Goal: Information Seeking & Learning: Learn about a topic

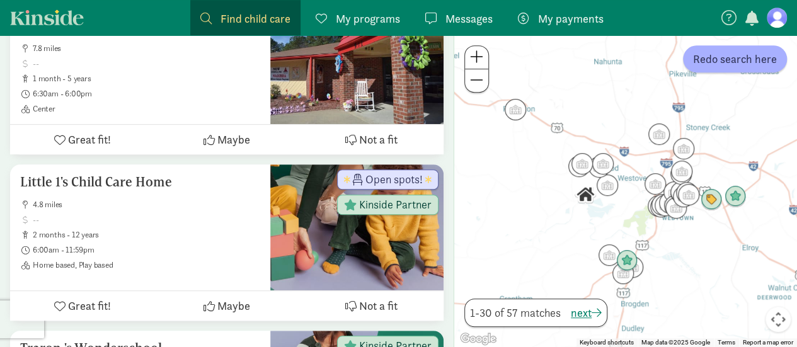
scroll to position [328, 0]
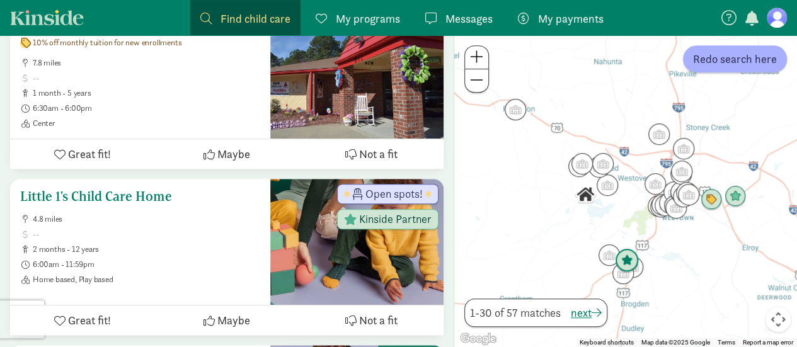
click at [153, 199] on h5 "Little 1's Child Care Home" at bounding box center [140, 196] width 240 height 15
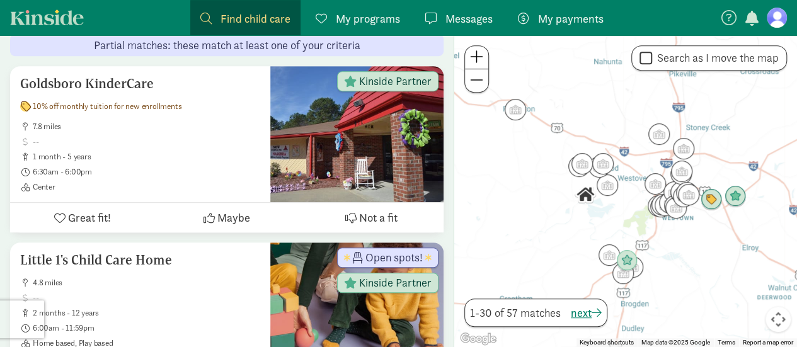
scroll to position [252, 0]
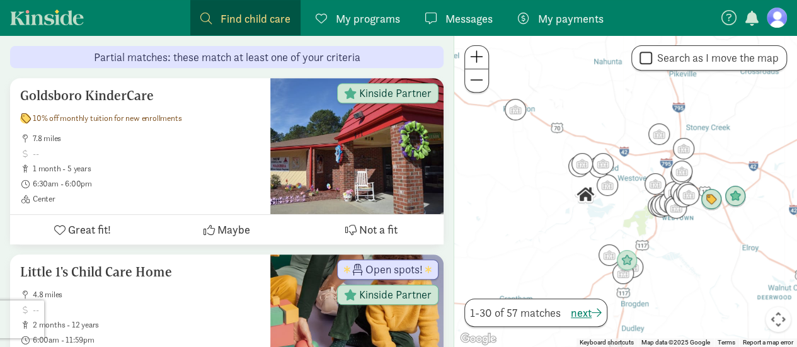
click at [478, 63] on span at bounding box center [476, 56] width 13 height 15
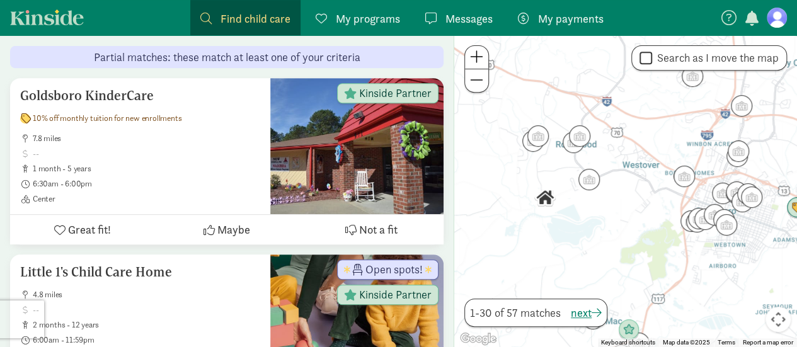
click at [478, 63] on span at bounding box center [476, 56] width 13 height 15
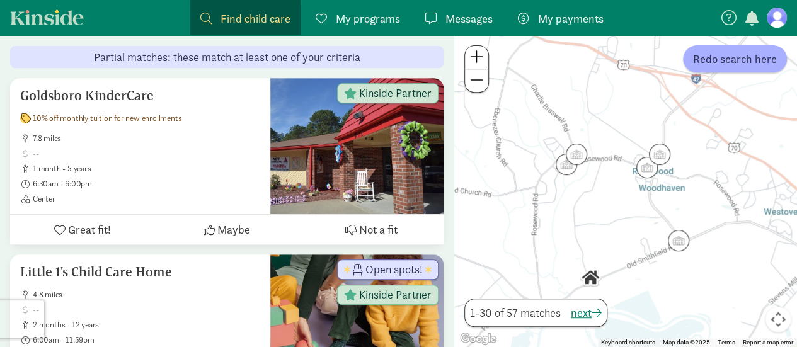
drag, startPoint x: 521, startPoint y: 142, endPoint x: 648, endPoint y: 216, distance: 146.8
click at [648, 216] on div at bounding box center [625, 191] width 343 height 312
click at [580, 158] on img "Click to see details" at bounding box center [577, 154] width 24 height 24
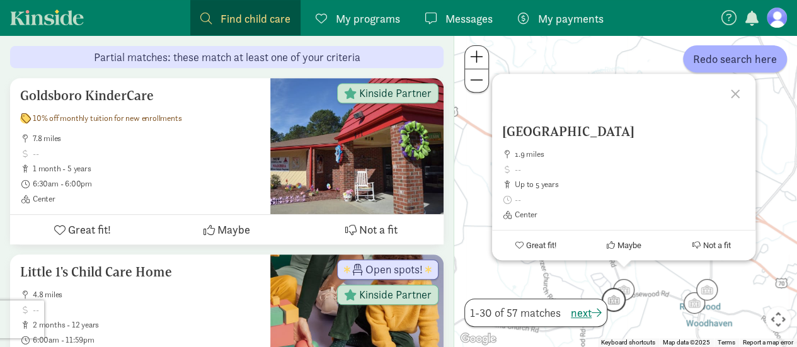
click at [616, 306] on img "Click to see details" at bounding box center [614, 300] width 24 height 24
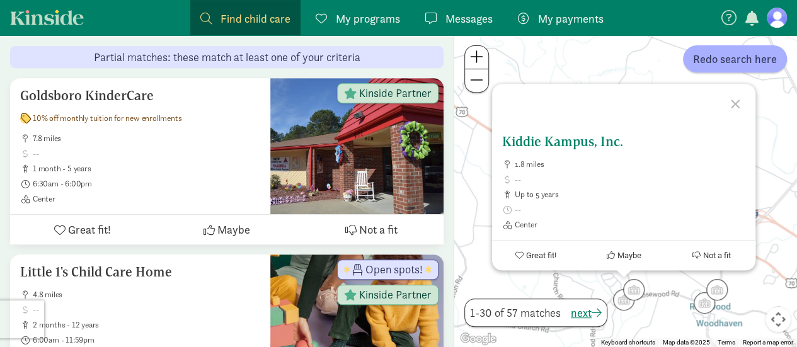
click at [587, 141] on h5 "Kiddie Kampus, Inc." at bounding box center [623, 141] width 243 height 15
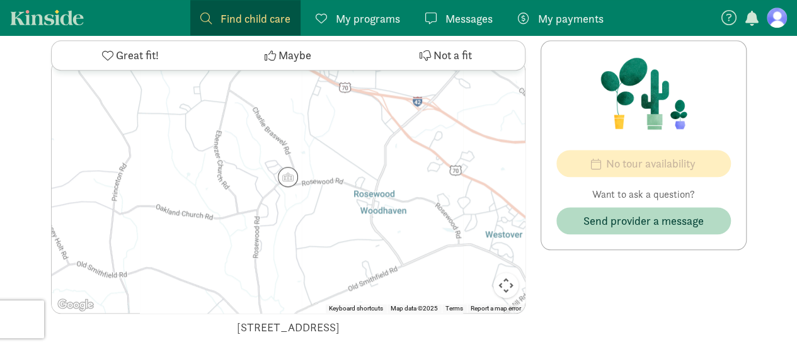
scroll to position [561, 0]
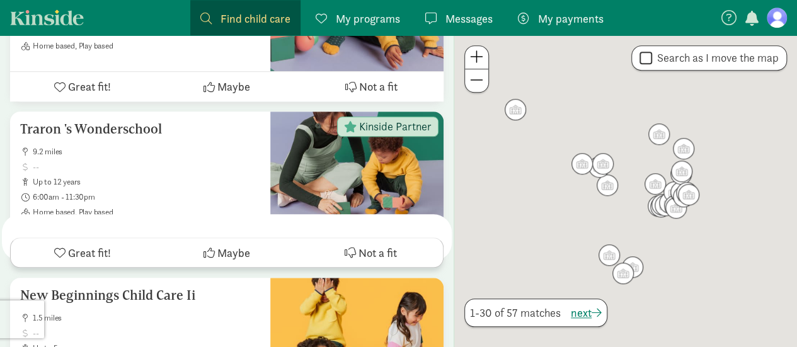
scroll to position [252, 0]
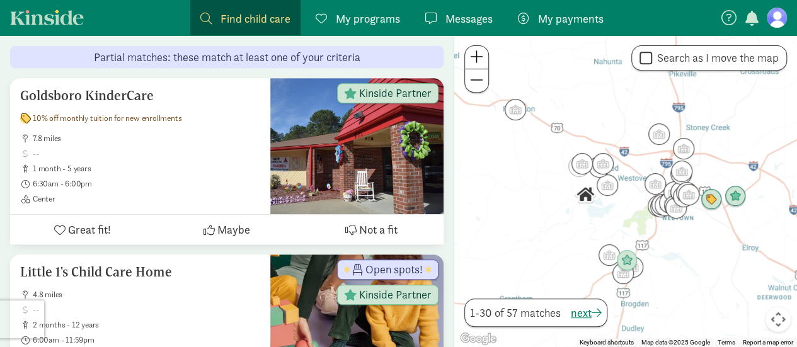
click at [475, 50] on span at bounding box center [476, 56] width 13 height 15
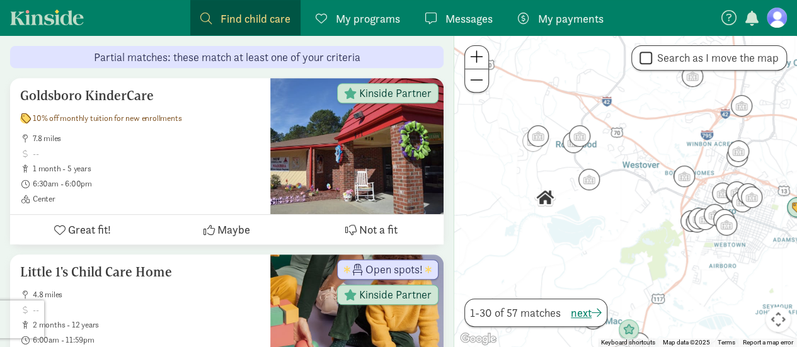
click at [475, 50] on span at bounding box center [476, 56] width 13 height 15
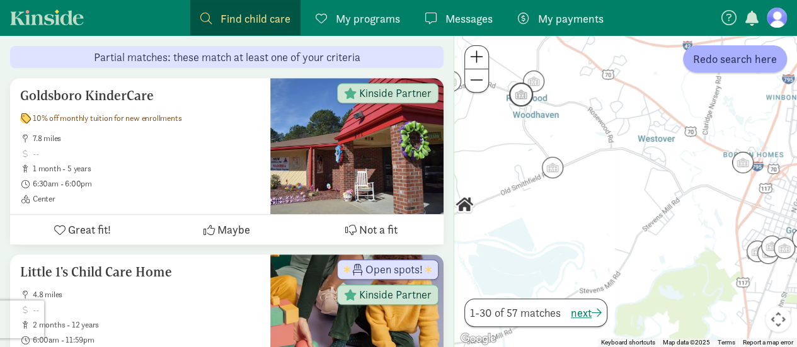
click at [518, 95] on img "Click to see details" at bounding box center [521, 95] width 24 height 24
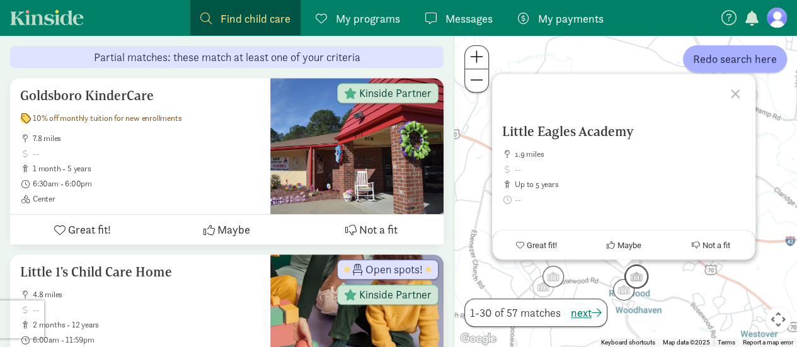
click at [639, 273] on img "Click to see details" at bounding box center [637, 277] width 24 height 24
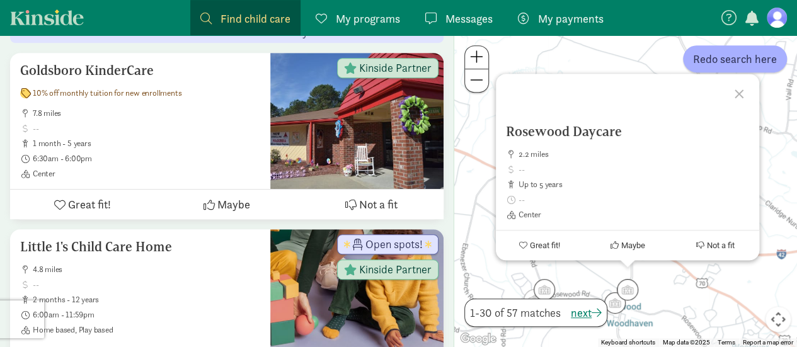
scroll to position [302, 0]
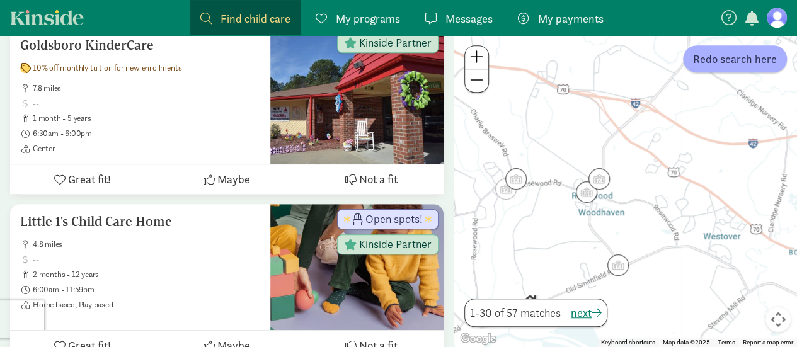
drag, startPoint x: 668, startPoint y: 301, endPoint x: 642, endPoint y: 183, distance: 120.2
click at [642, 183] on div "To navigate, press the arrow keys." at bounding box center [625, 191] width 343 height 312
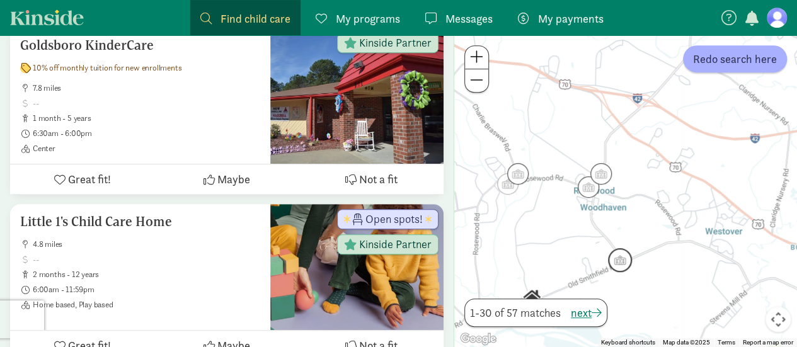
click at [616, 263] on img "Click to see details" at bounding box center [620, 260] width 24 height 24
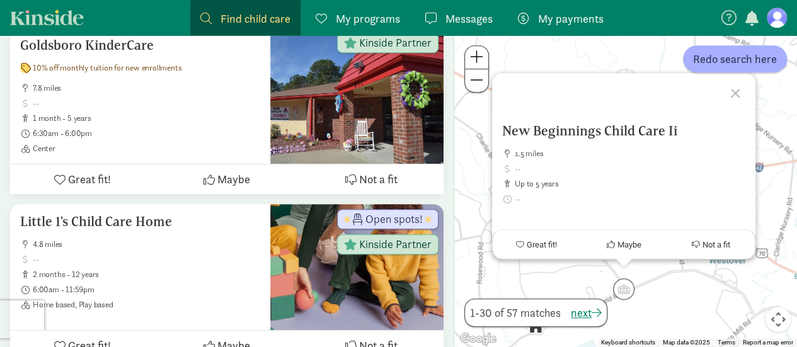
click at [737, 95] on div at bounding box center [737, 91] width 37 height 37
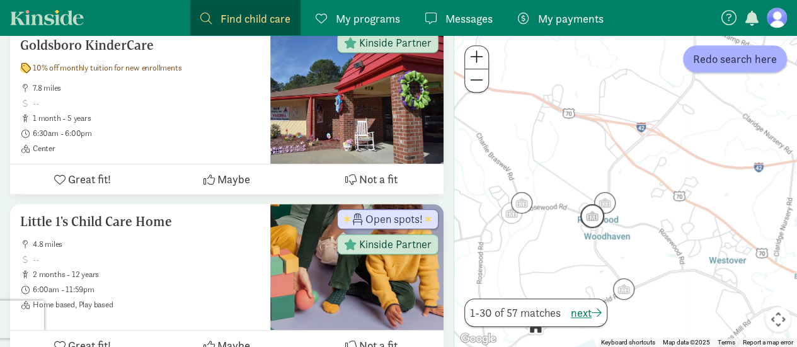
click at [592, 221] on img "Click to see details" at bounding box center [592, 216] width 24 height 24
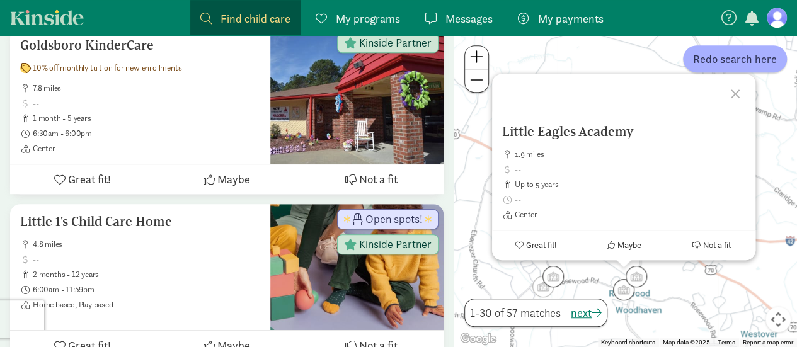
click at [734, 95] on div at bounding box center [737, 92] width 37 height 37
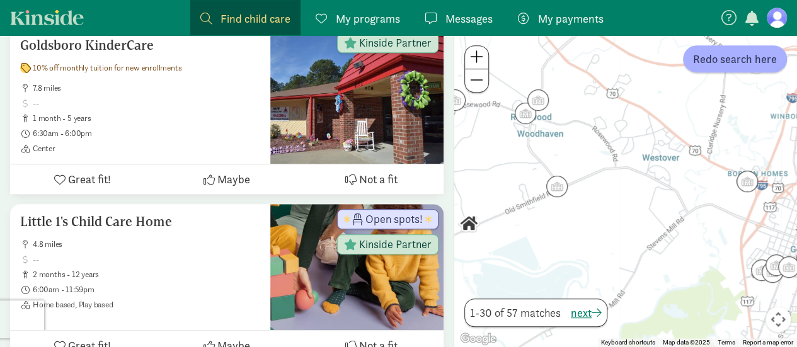
drag, startPoint x: 746, startPoint y: 268, endPoint x: 657, endPoint y: 100, distance: 190.3
click at [657, 100] on div at bounding box center [625, 191] width 343 height 312
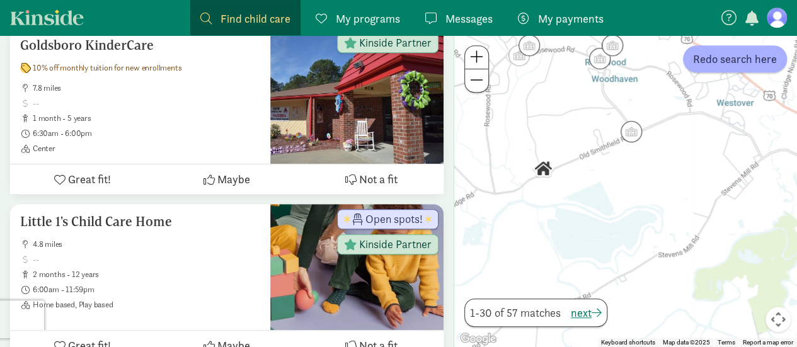
drag, startPoint x: 677, startPoint y: 240, endPoint x: 752, endPoint y: 183, distance: 94.0
click at [752, 183] on div at bounding box center [625, 191] width 343 height 312
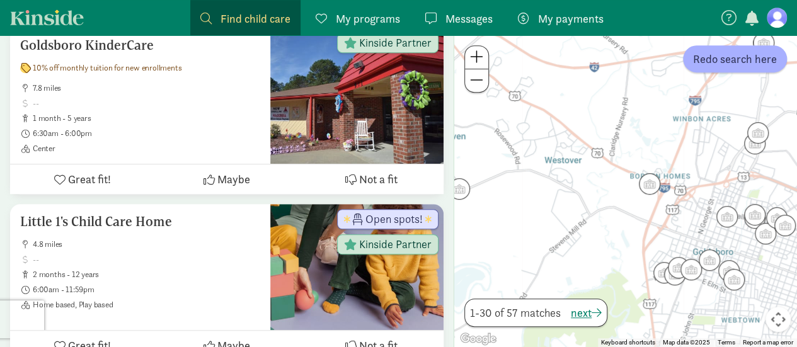
drag, startPoint x: 759, startPoint y: 177, endPoint x: 585, endPoint y: 235, distance: 183.9
click at [585, 235] on div at bounding box center [625, 191] width 343 height 312
click at [479, 88] on button at bounding box center [476, 80] width 23 height 23
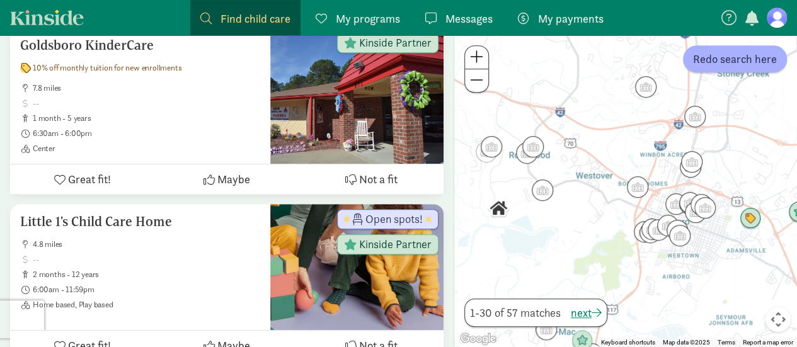
click at [479, 88] on button at bounding box center [476, 80] width 23 height 23
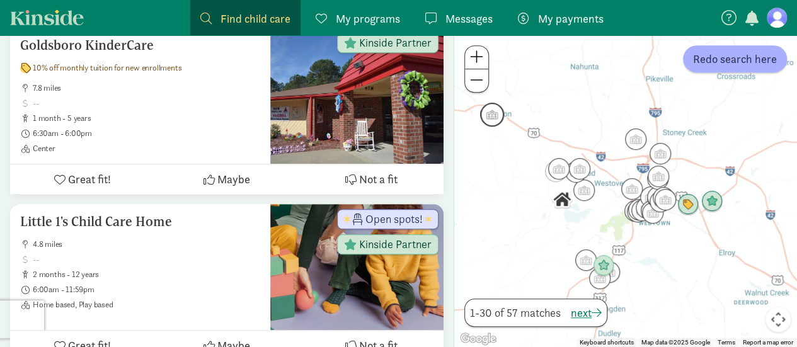
click at [498, 118] on img "Click to see details" at bounding box center [492, 115] width 24 height 24
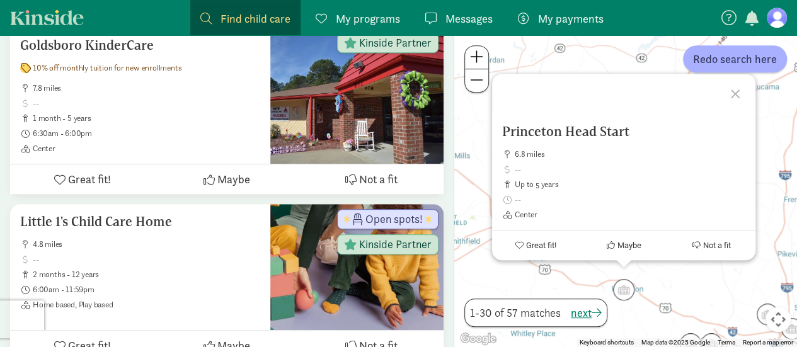
click at [734, 94] on div at bounding box center [737, 92] width 37 height 37
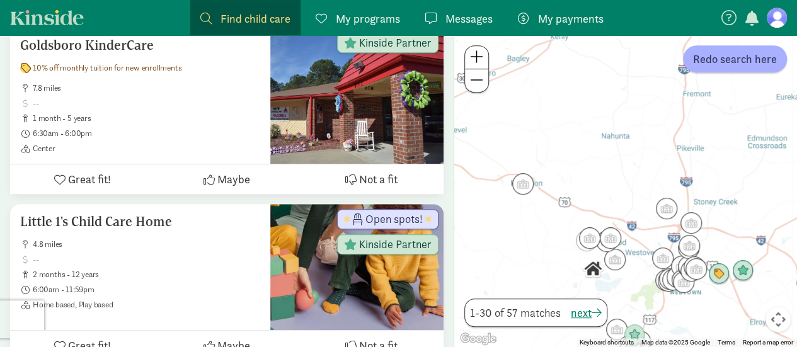
drag, startPoint x: 715, startPoint y: 256, endPoint x: 614, endPoint y: 151, distance: 145.3
click at [614, 151] on div at bounding box center [625, 191] width 343 height 312
click at [611, 241] on img "Click to see details" at bounding box center [613, 239] width 24 height 24
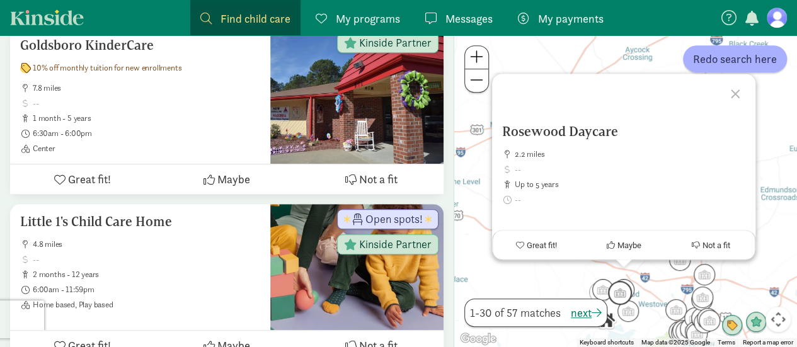
click at [618, 302] on img "Click to see details" at bounding box center [620, 293] width 24 height 24
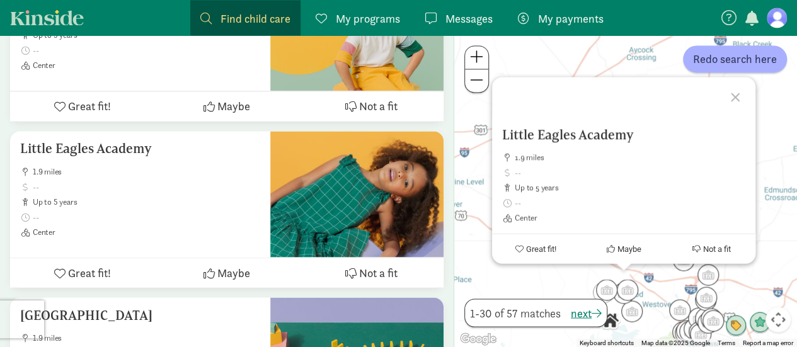
scroll to position [1066, 0]
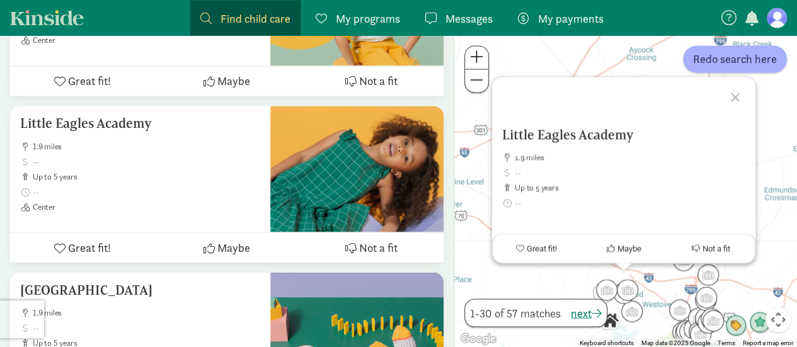
click at [735, 103] on div at bounding box center [737, 95] width 37 height 37
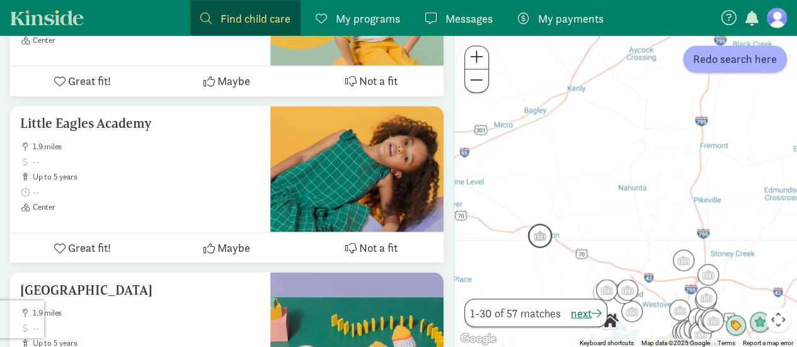
click at [536, 243] on img "Click to see details" at bounding box center [540, 236] width 24 height 24
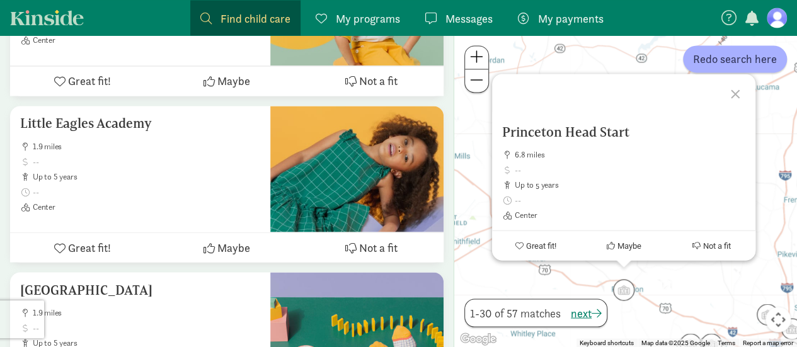
click at [734, 91] on div at bounding box center [737, 92] width 37 height 37
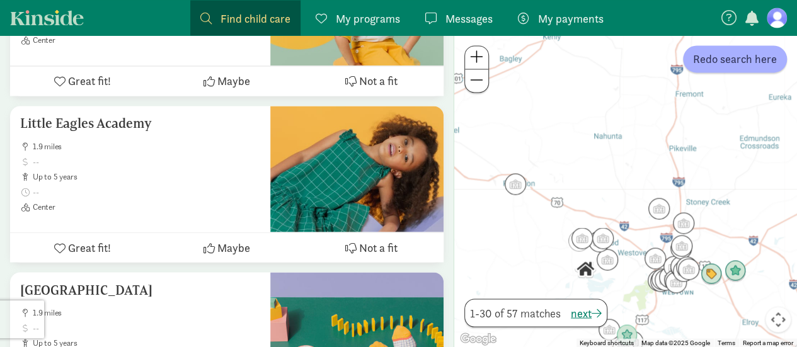
drag, startPoint x: 718, startPoint y: 234, endPoint x: 603, endPoint y: 127, distance: 156.9
click at [603, 127] on div "To navigate, press the arrow keys." at bounding box center [625, 191] width 343 height 312
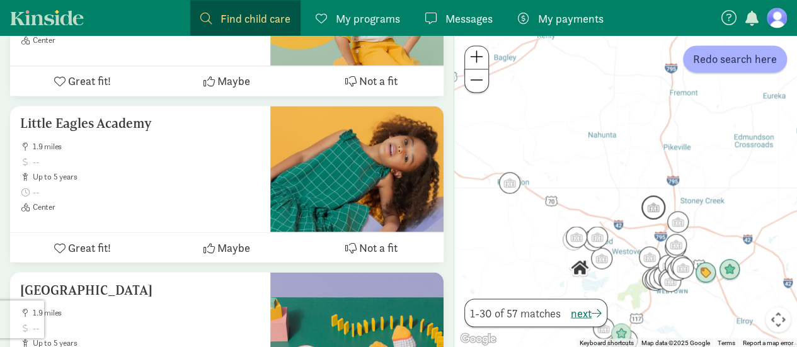
click at [650, 214] on img "Click to see details" at bounding box center [654, 207] width 24 height 24
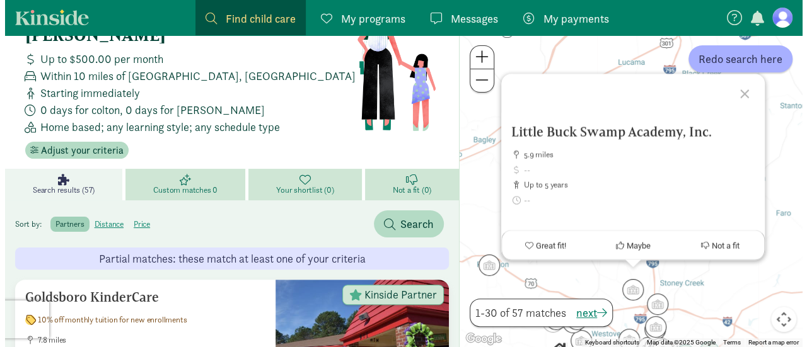
scroll to position [0, 0]
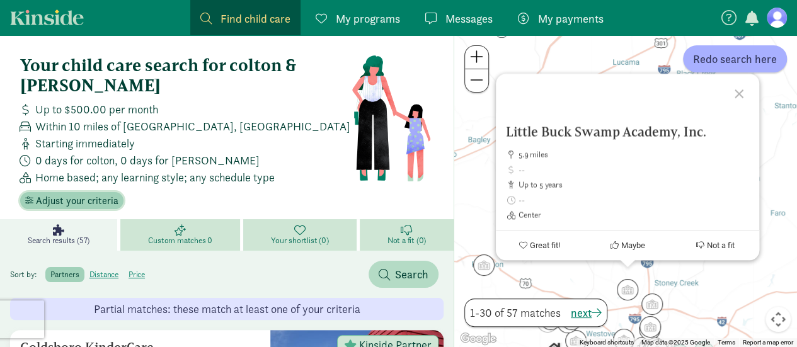
click at [106, 202] on span "Adjust your criteria" at bounding box center [77, 200] width 83 height 15
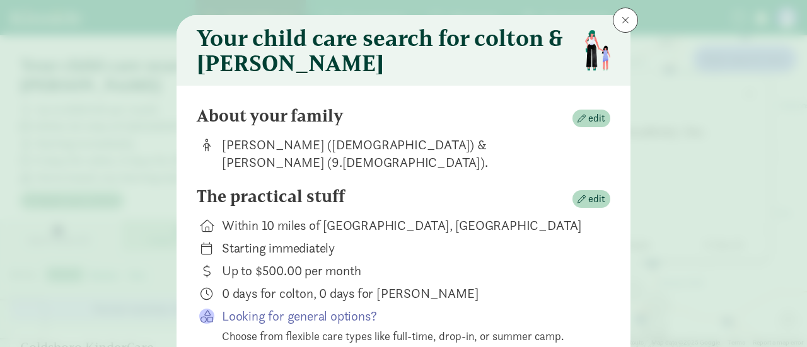
scroll to position [59, 0]
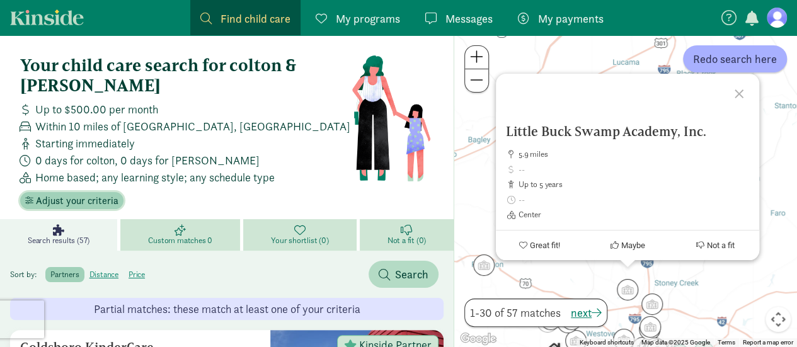
click at [66, 195] on span "Adjust your criteria" at bounding box center [77, 200] width 83 height 15
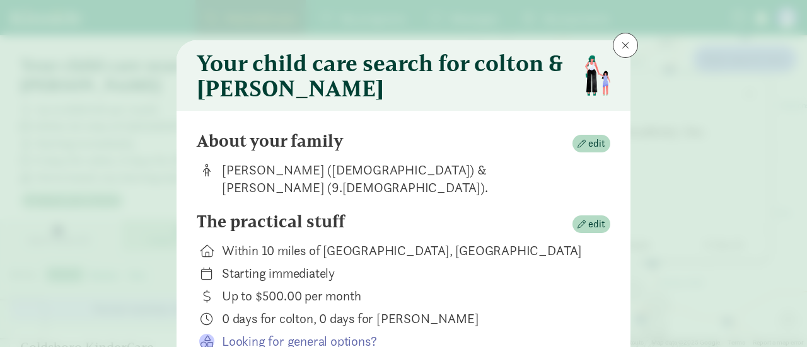
click at [570, 242] on div "Within 10 miles of [GEOGRAPHIC_DATA], [GEOGRAPHIC_DATA]" at bounding box center [406, 251] width 368 height 18
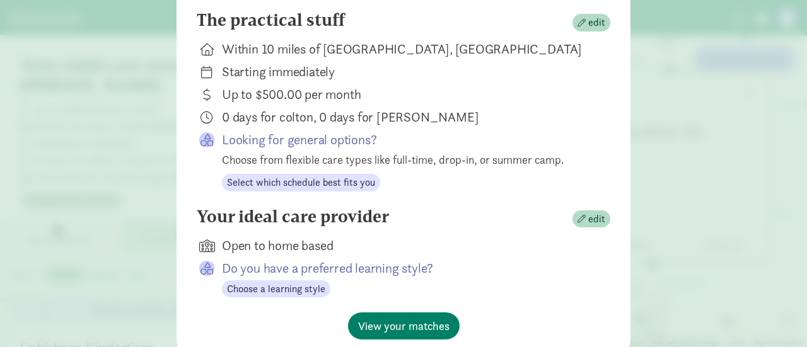
scroll to position [227, 0]
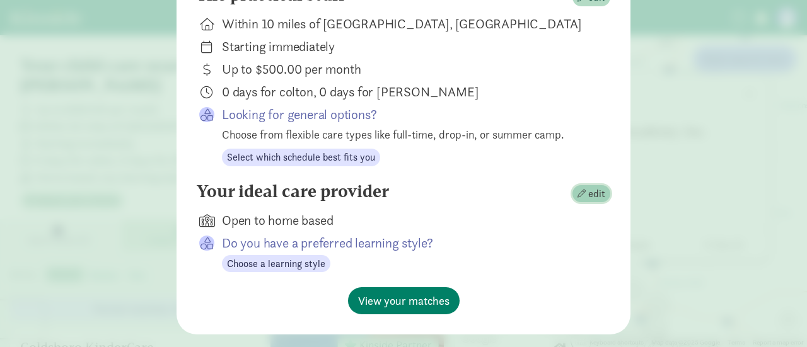
click at [588, 187] on span "edit" at bounding box center [596, 194] width 17 height 15
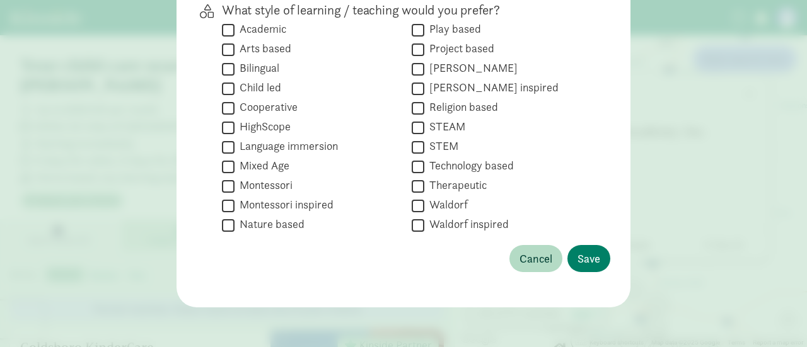
click at [572, 139] on div " STEAM" at bounding box center [501, 147] width 178 height 17
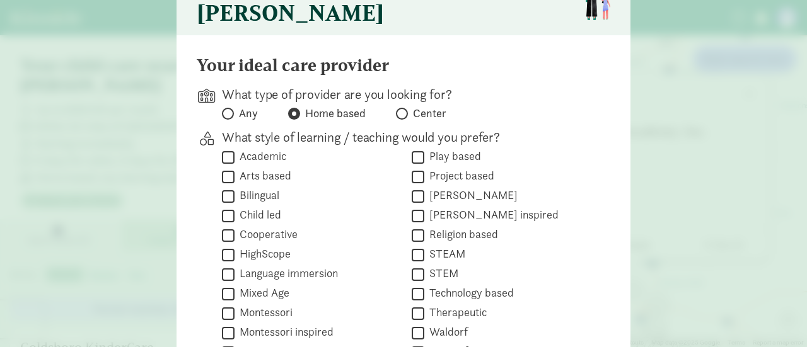
scroll to position [101, 0]
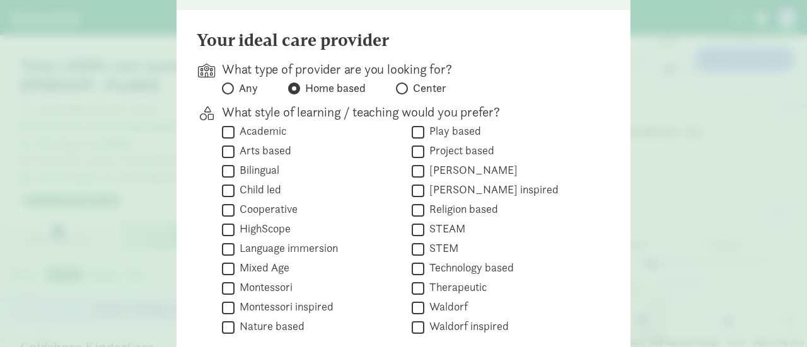
click at [415, 132] on input "Play based" at bounding box center [418, 132] width 13 height 17
checkbox input "true"
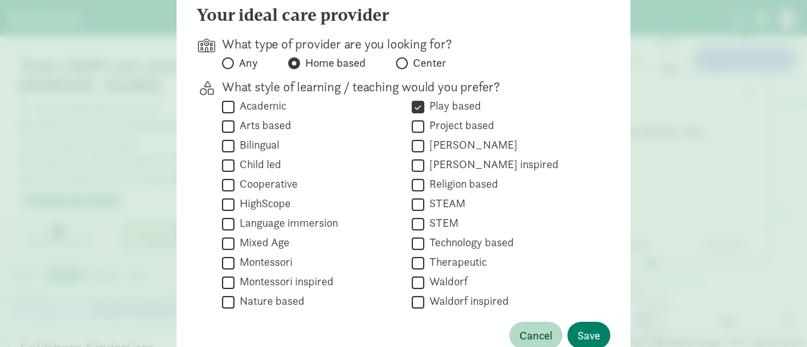
scroll to position [151, 0]
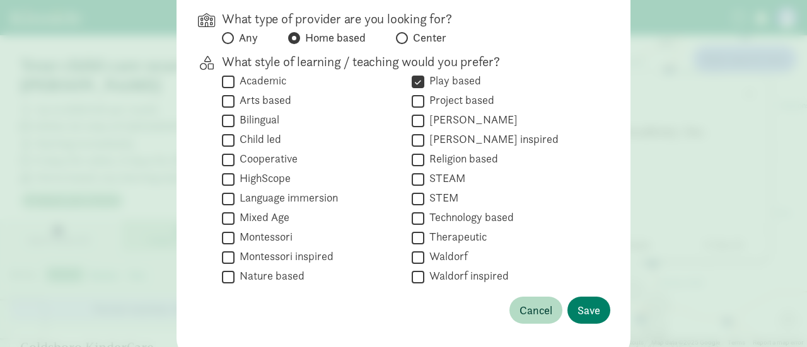
click at [226, 101] on input "Arts based" at bounding box center [228, 101] width 13 height 17
checkbox input "true"
click at [223, 81] on input "Academic" at bounding box center [228, 81] width 13 height 17
checkbox input "true"
click at [413, 218] on input "Technology based" at bounding box center [418, 218] width 13 height 17
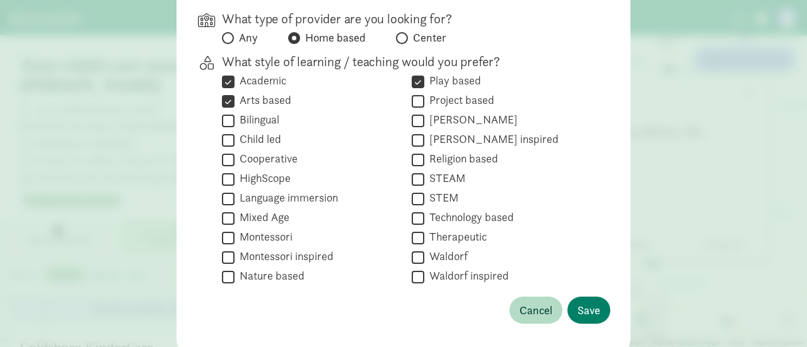
checkbox input "true"
click at [612, 263] on div "Your ideal care provider What type of provider are you looking for? Any Home ba…" at bounding box center [403, 160] width 454 height 400
click at [577, 301] on button "Save" at bounding box center [588, 310] width 43 height 27
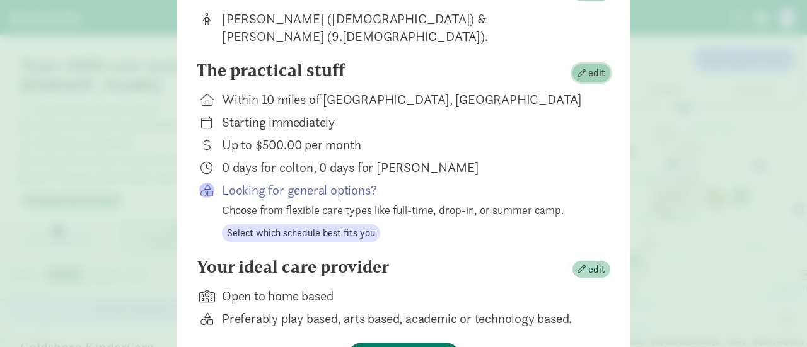
click at [589, 66] on span "edit" at bounding box center [596, 73] width 17 height 15
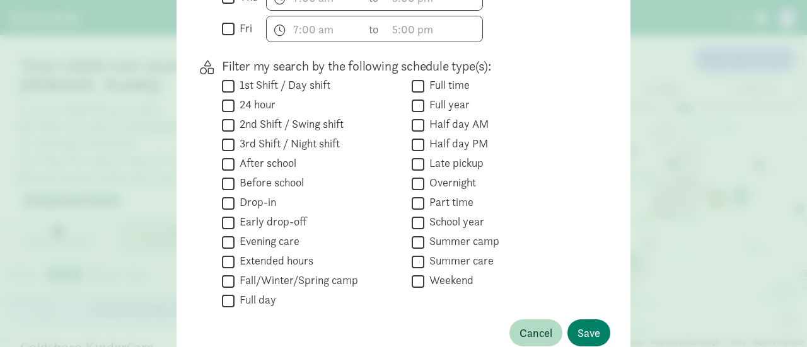
scroll to position [781, 0]
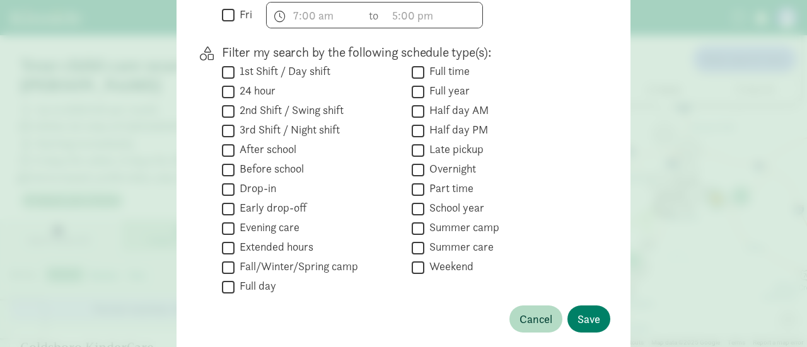
click at [226, 204] on input "Early drop-off" at bounding box center [228, 208] width 13 height 17
checkbox input "true"
click at [415, 64] on input "Full time" at bounding box center [418, 72] width 13 height 17
checkbox input "true"
click at [223, 279] on input "Full day" at bounding box center [228, 287] width 13 height 17
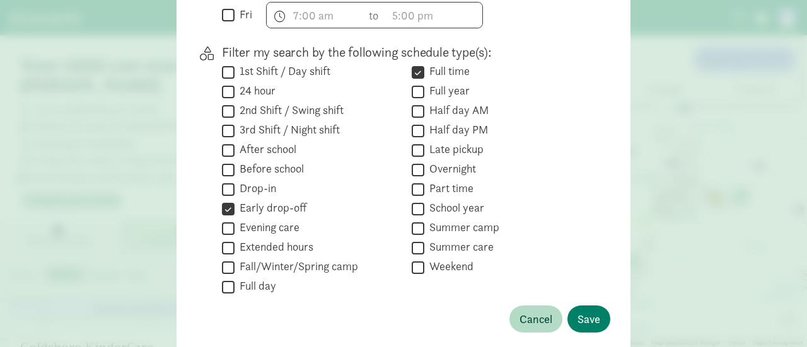
checkbox input "true"
click at [597, 265] on div "Filter my search by the following schedule type(s):  1st Shift / Day shift  2…" at bounding box center [403, 169] width 413 height 252
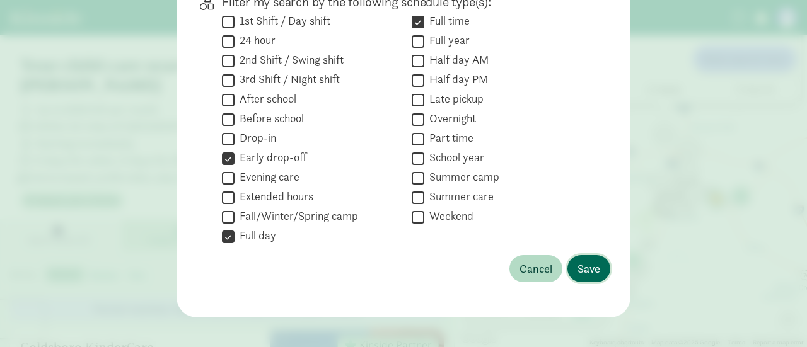
click at [597, 265] on button "Save" at bounding box center [588, 268] width 43 height 27
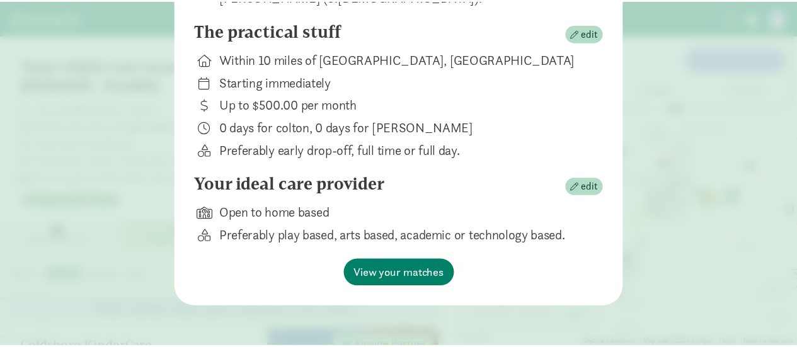
scroll to position [174, 0]
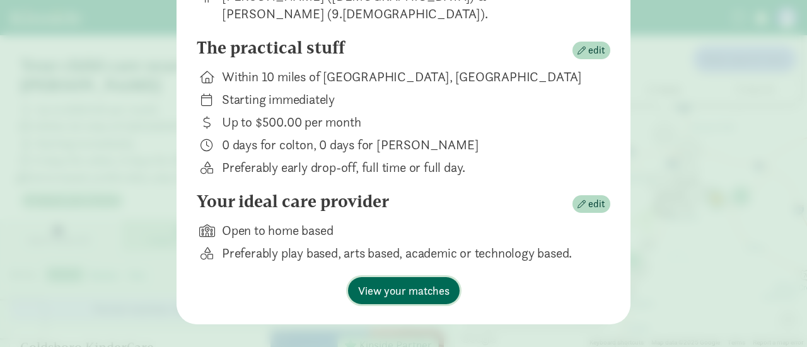
click at [440, 282] on span "View your matches" at bounding box center [403, 290] width 91 height 17
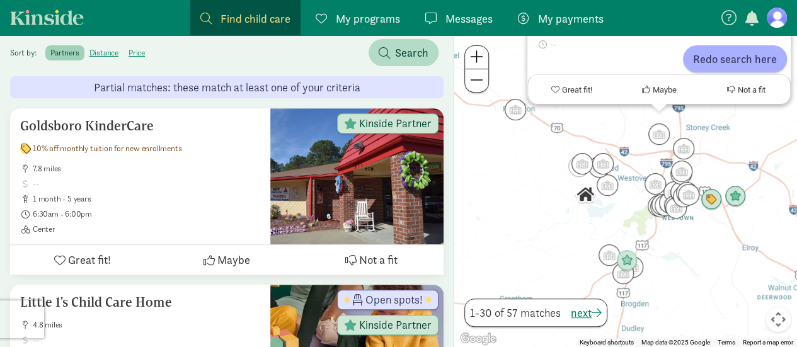
scroll to position [227, 0]
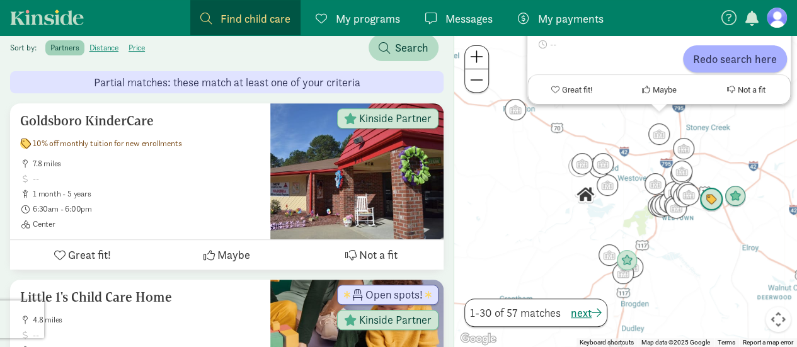
click at [713, 199] on img "Click to see details" at bounding box center [711, 200] width 24 height 24
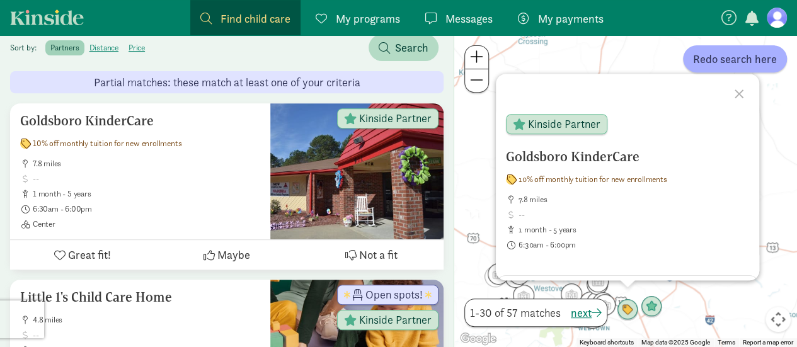
click at [737, 91] on div at bounding box center [741, 92] width 37 height 37
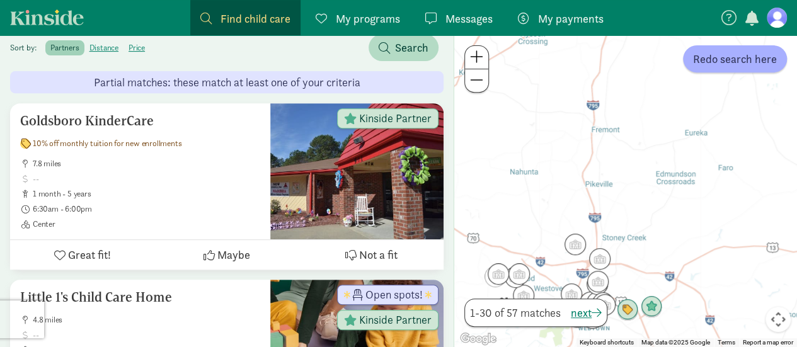
click at [483, 60] on span at bounding box center [476, 56] width 13 height 15
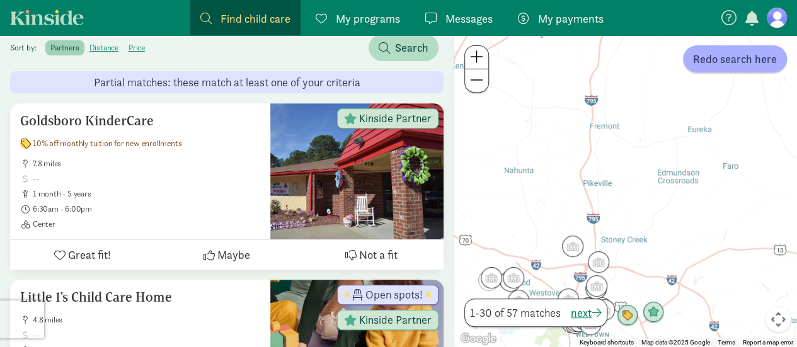
click at [483, 60] on span at bounding box center [476, 56] width 13 height 15
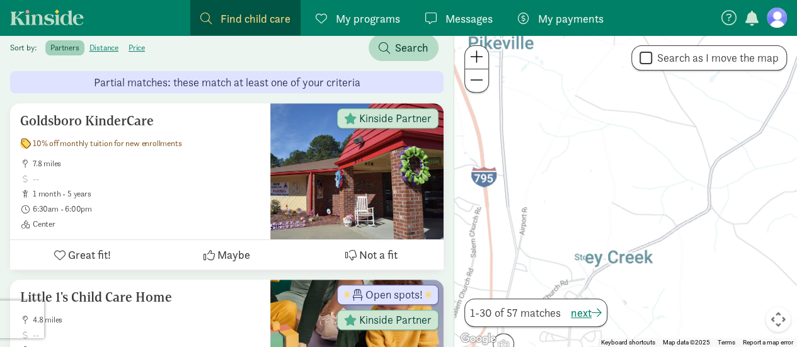
drag, startPoint x: 673, startPoint y: 297, endPoint x: 642, endPoint y: 99, distance: 200.3
click at [642, 99] on div "To navigate, press the arrow keys." at bounding box center [625, 191] width 343 height 312
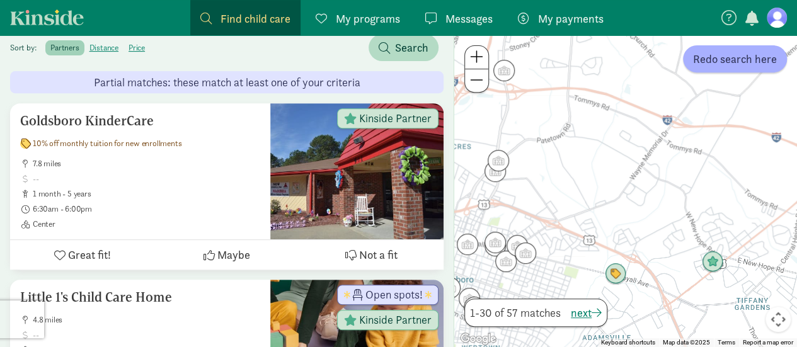
drag, startPoint x: 665, startPoint y: 260, endPoint x: 674, endPoint y: 67, distance: 193.1
click at [674, 67] on div "To navigate, press the arrow keys." at bounding box center [625, 191] width 343 height 312
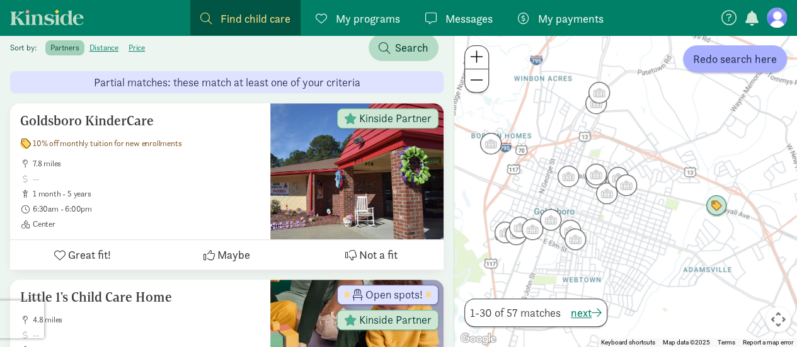
drag, startPoint x: 679, startPoint y: 251, endPoint x: 783, endPoint y: 202, distance: 114.4
click at [783, 202] on div "To navigate, press the arrow keys." at bounding box center [625, 191] width 343 height 312
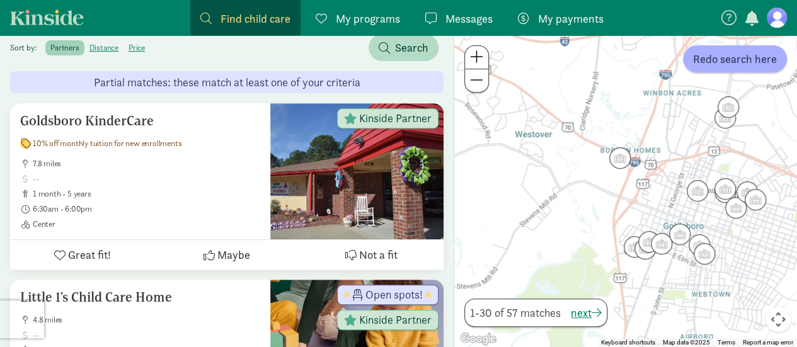
drag, startPoint x: 607, startPoint y: 233, endPoint x: 739, endPoint y: 248, distance: 131.9
click at [739, 248] on div "To navigate, press the arrow keys." at bounding box center [625, 191] width 343 height 312
click at [615, 164] on img "Click to see details" at bounding box center [620, 158] width 24 height 24
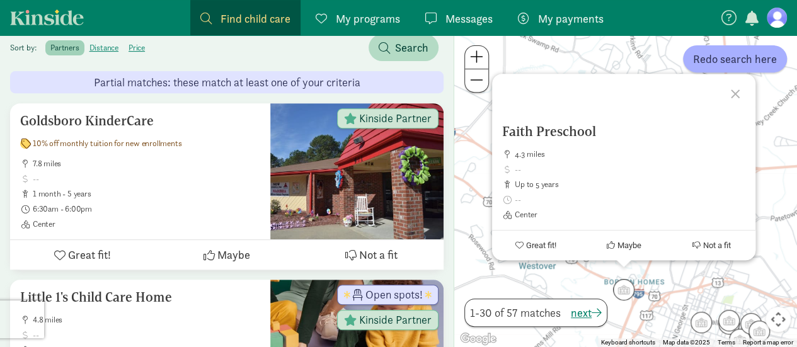
click at [735, 94] on div at bounding box center [737, 92] width 37 height 37
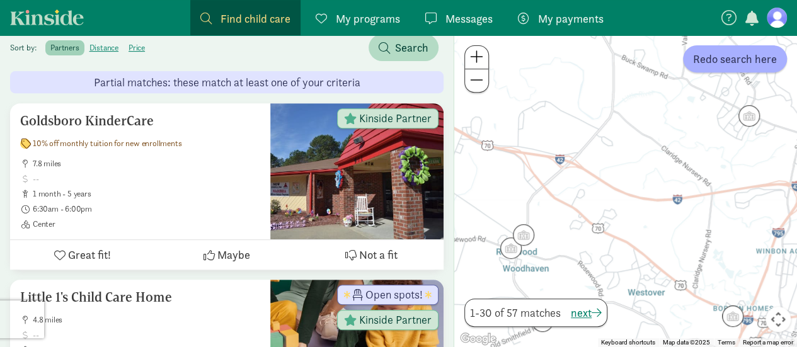
drag, startPoint x: 672, startPoint y: 170, endPoint x: 783, endPoint y: 198, distance: 114.5
click at [783, 198] on div "To navigate, press the arrow keys." at bounding box center [625, 191] width 343 height 312
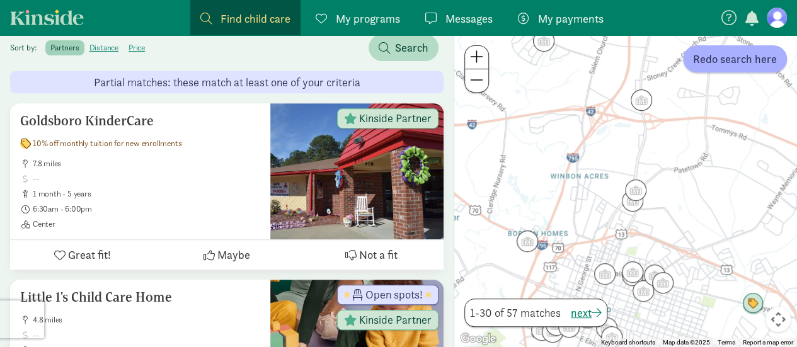
drag, startPoint x: 763, startPoint y: 263, endPoint x: 553, endPoint y: 186, distance: 223.1
click at [553, 186] on div "To navigate, press the arrow keys." at bounding box center [625, 191] width 343 height 312
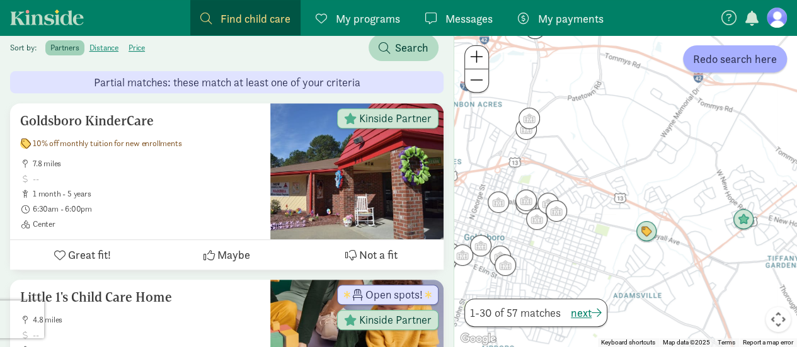
drag, startPoint x: 755, startPoint y: 265, endPoint x: 640, endPoint y: 180, distance: 142.4
click at [640, 180] on div "To navigate, press the arrow keys." at bounding box center [625, 191] width 343 height 312
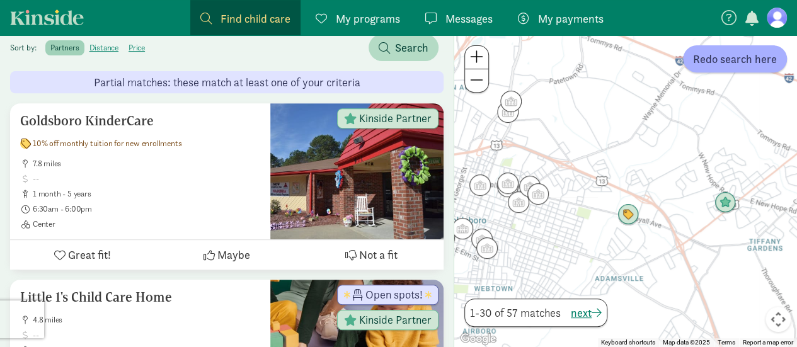
click at [478, 59] on span at bounding box center [476, 56] width 13 height 15
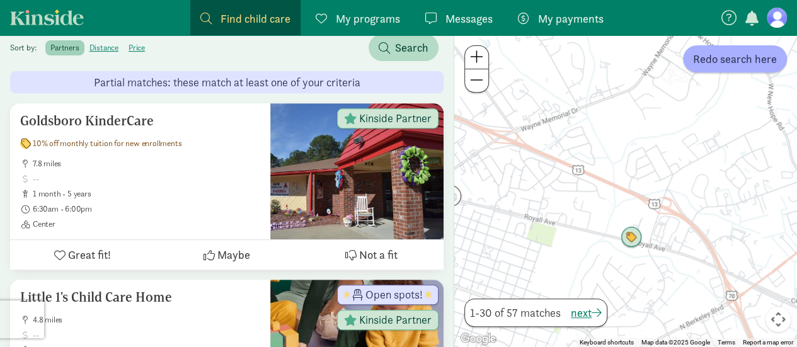
click at [478, 59] on span at bounding box center [476, 56] width 13 height 15
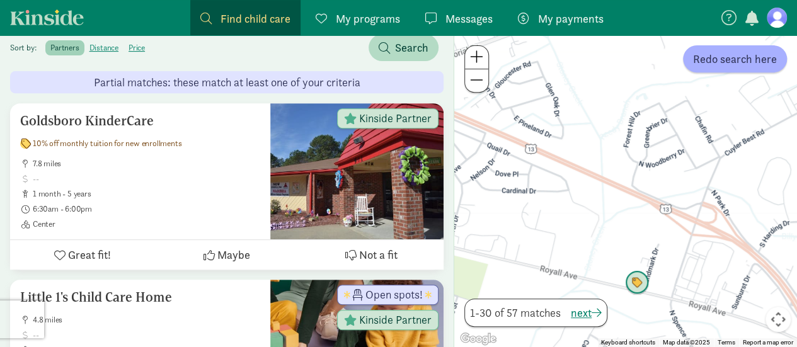
click at [642, 283] on img "Click to see details" at bounding box center [637, 283] width 24 height 24
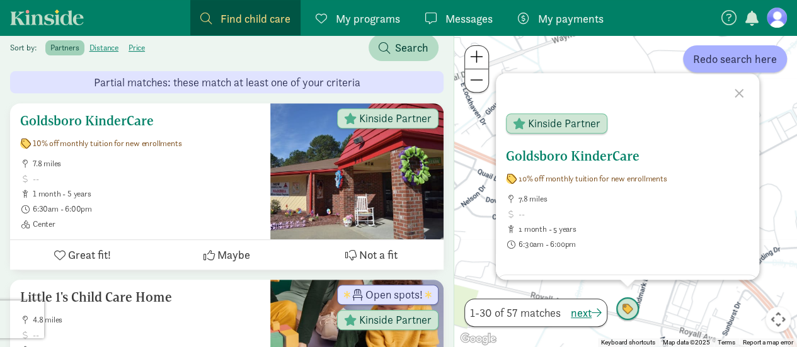
click at [412, 196] on div at bounding box center [356, 171] width 173 height 136
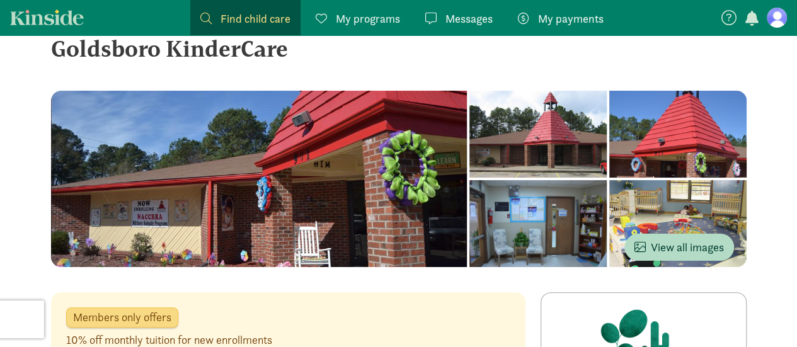
scroll to position [31, 0]
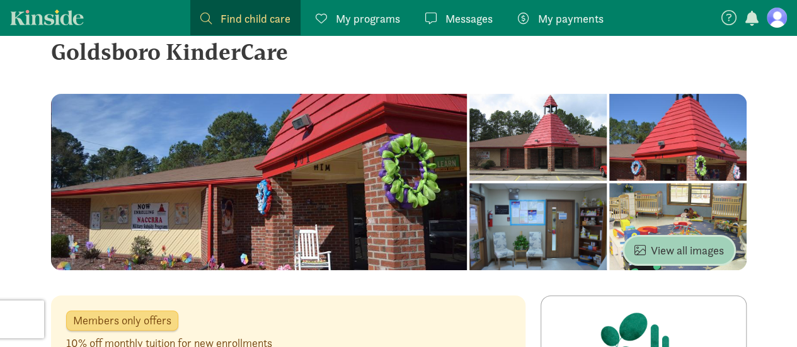
click at [688, 258] on span "View all images" at bounding box center [679, 250] width 89 height 17
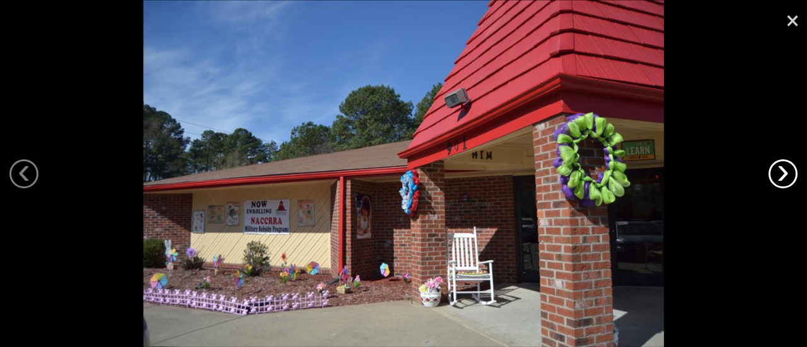
click at [777, 171] on link "›" at bounding box center [782, 173] width 29 height 29
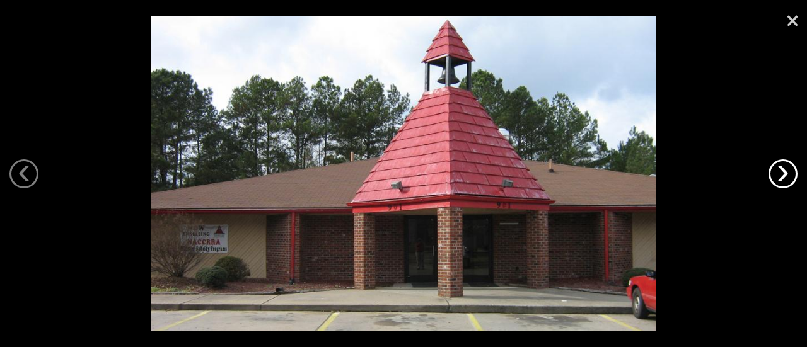
click at [777, 171] on link "›" at bounding box center [782, 173] width 29 height 29
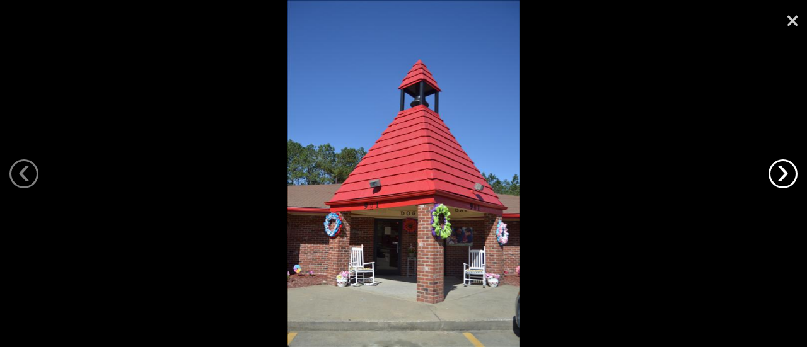
click at [777, 171] on link "›" at bounding box center [782, 173] width 29 height 29
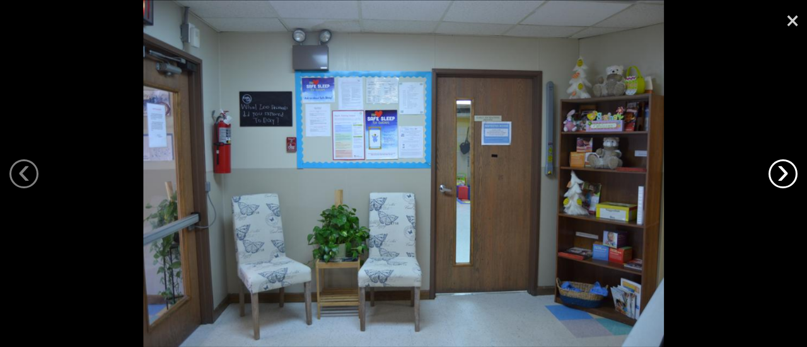
click at [777, 171] on link "›" at bounding box center [782, 173] width 29 height 29
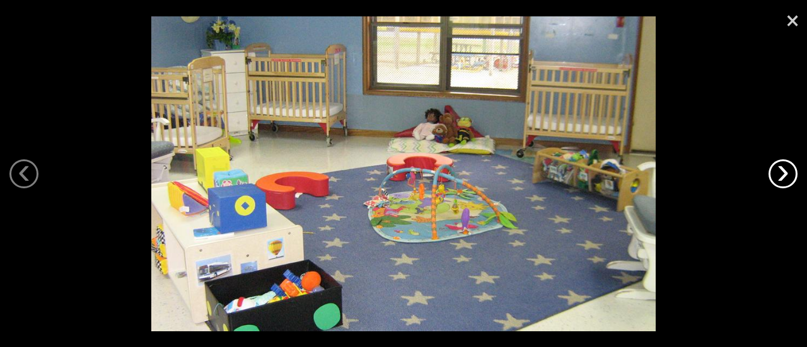
click at [777, 171] on link "›" at bounding box center [782, 173] width 29 height 29
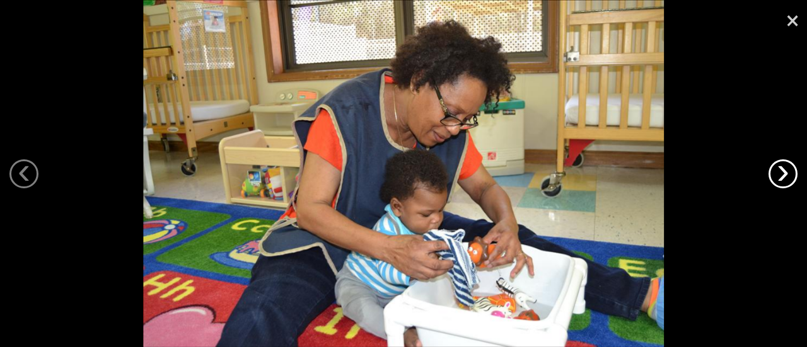
click at [777, 171] on link "›" at bounding box center [782, 173] width 29 height 29
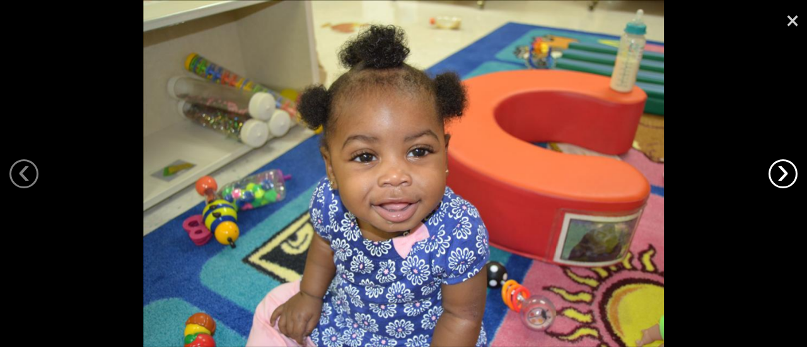
click at [777, 171] on link "›" at bounding box center [782, 173] width 29 height 29
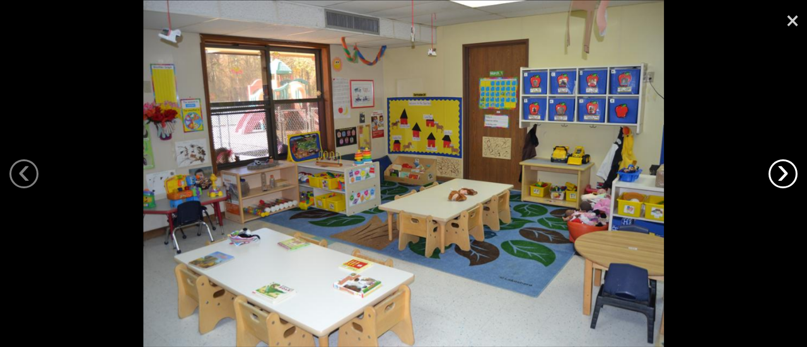
click at [777, 171] on link "›" at bounding box center [782, 173] width 29 height 29
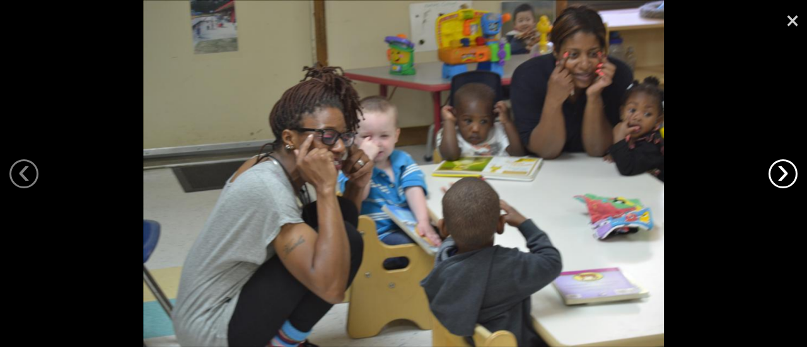
click at [777, 171] on link "›" at bounding box center [782, 173] width 29 height 29
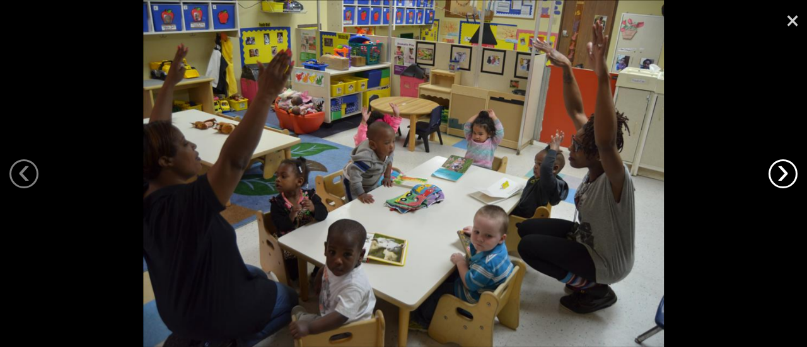
click at [777, 171] on link "›" at bounding box center [782, 173] width 29 height 29
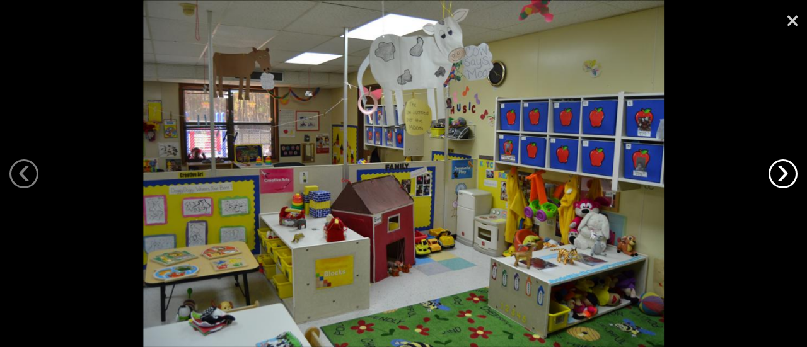
click at [777, 171] on link "›" at bounding box center [782, 173] width 29 height 29
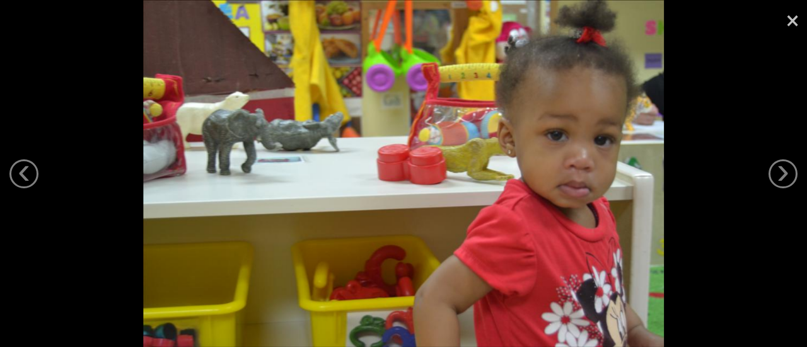
click at [789, 18] on link "×" at bounding box center [792, 19] width 29 height 38
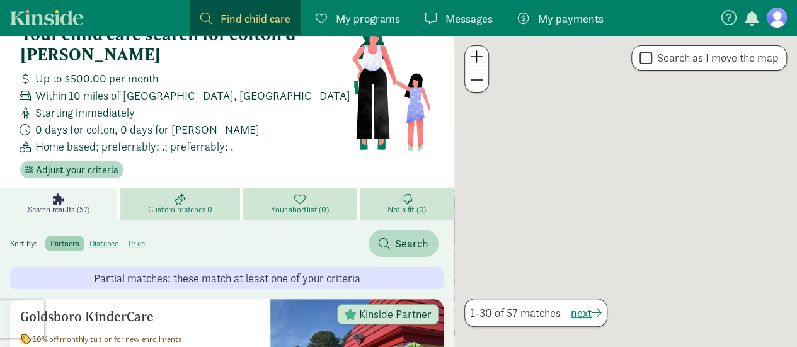
scroll to position [227, 0]
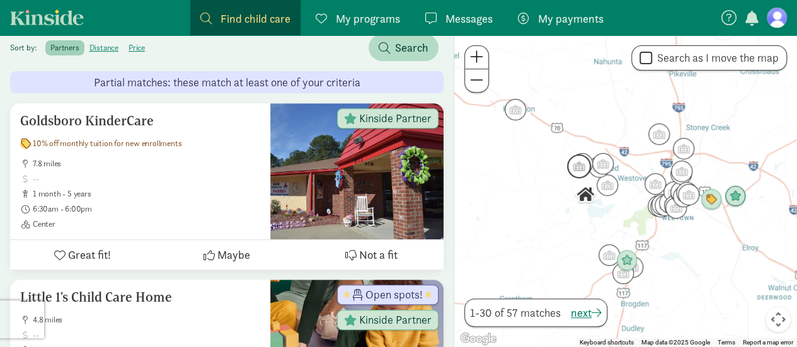
click at [575, 173] on img "Click to see details" at bounding box center [579, 166] width 24 height 24
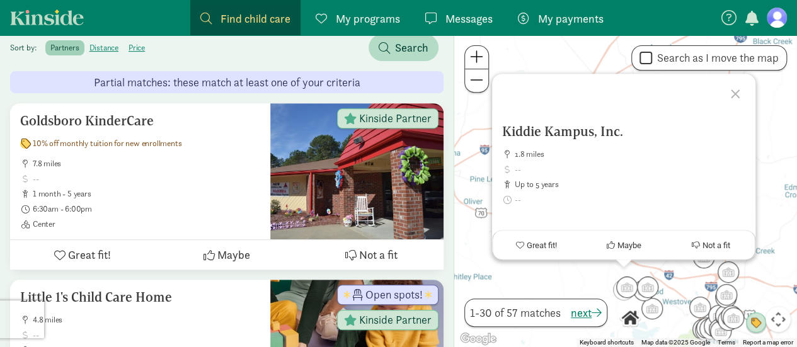
click at [737, 94] on div at bounding box center [737, 92] width 37 height 37
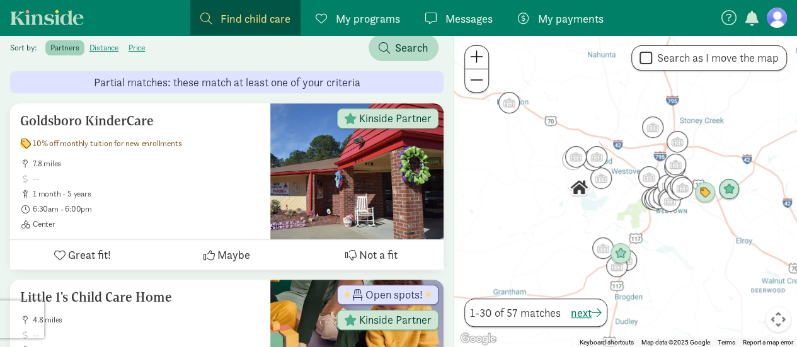
drag, startPoint x: 677, startPoint y: 271, endPoint x: 625, endPoint y: 141, distance: 140.8
click at [625, 141] on div at bounding box center [625, 191] width 343 height 312
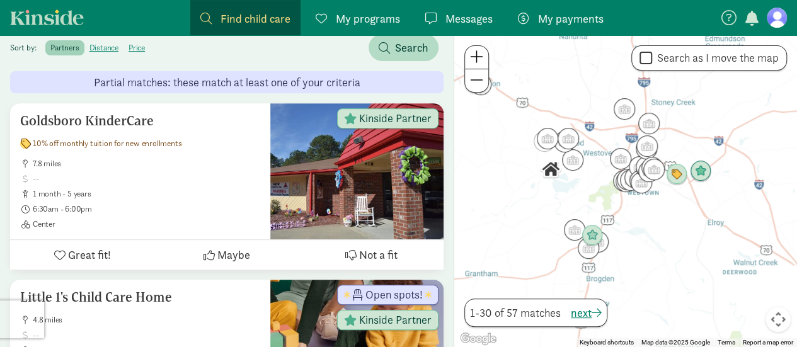
drag, startPoint x: 676, startPoint y: 259, endPoint x: 644, endPoint y: 238, distance: 37.8
click at [644, 238] on div at bounding box center [625, 191] width 343 height 312
click at [481, 55] on span at bounding box center [476, 56] width 13 height 15
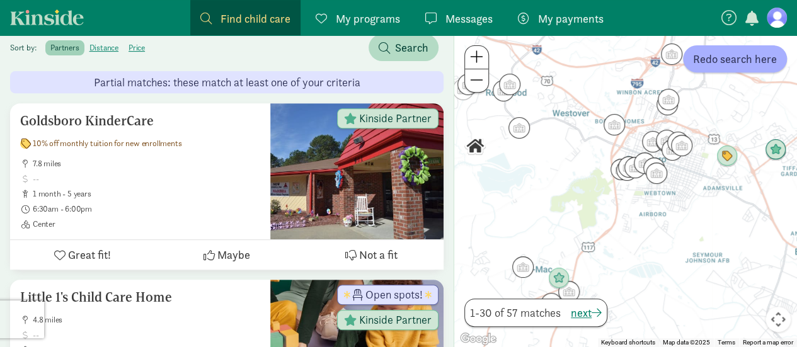
click at [481, 55] on span at bounding box center [476, 56] width 13 height 15
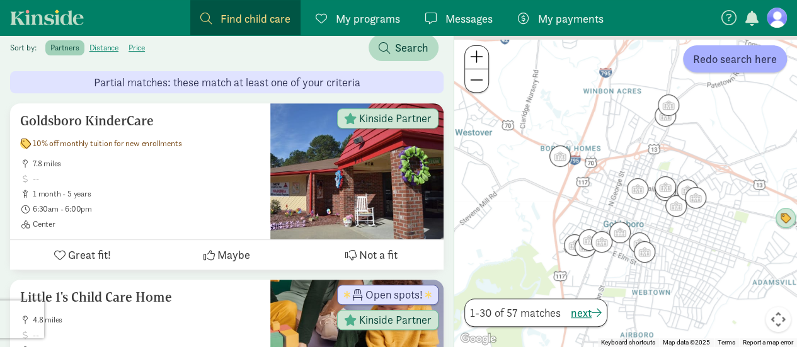
drag, startPoint x: 642, startPoint y: 74, endPoint x: 597, endPoint y: 176, distance: 110.6
click at [597, 176] on div at bounding box center [625, 191] width 343 height 312
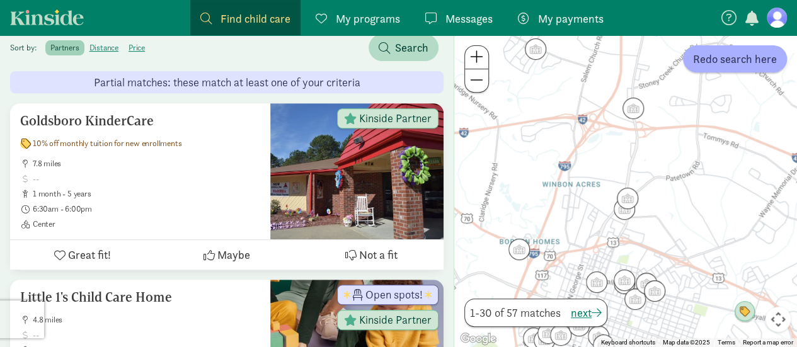
drag, startPoint x: 642, startPoint y: 74, endPoint x: 602, endPoint y: 163, distance: 97.3
click at [602, 163] on div at bounding box center [625, 191] width 343 height 312
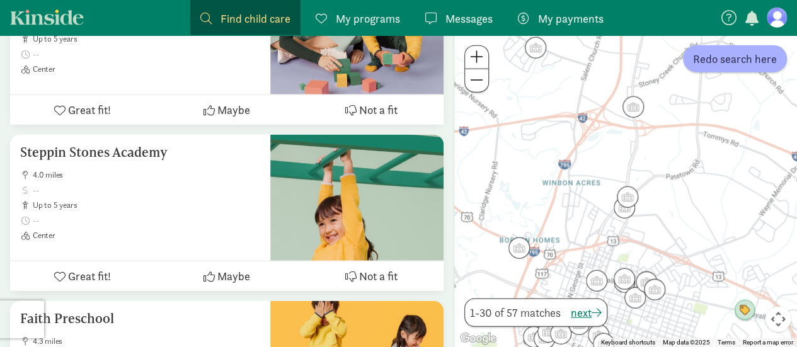
scroll to position [1604, 0]
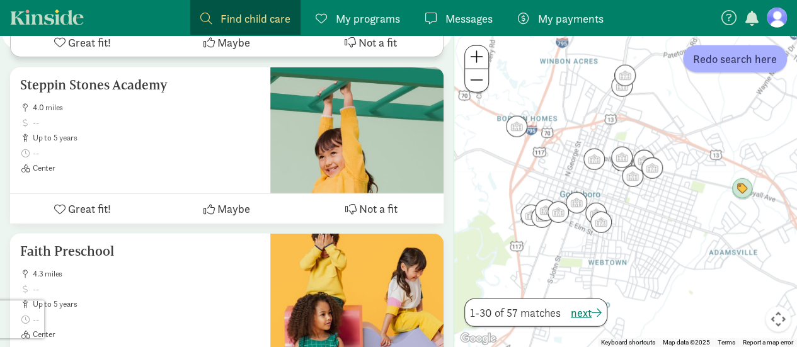
drag, startPoint x: 764, startPoint y: 280, endPoint x: 761, endPoint y: 157, distance: 123.6
click at [761, 157] on div at bounding box center [625, 191] width 343 height 312
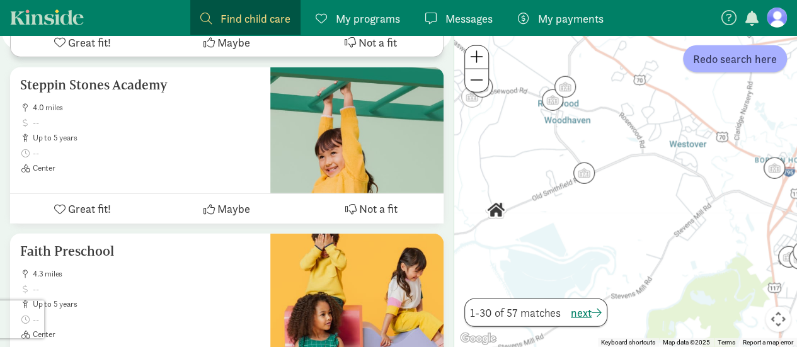
drag, startPoint x: 539, startPoint y: 261, endPoint x: 800, endPoint y: 302, distance: 263.5
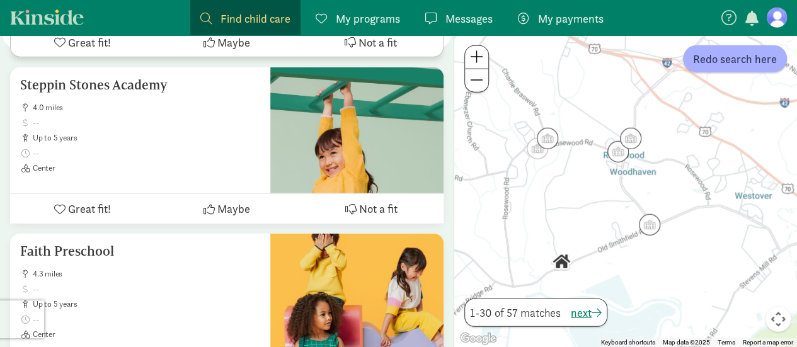
drag, startPoint x: 582, startPoint y: 244, endPoint x: 649, endPoint y: 298, distance: 86.5
click at [649, 298] on div at bounding box center [625, 191] width 343 height 312
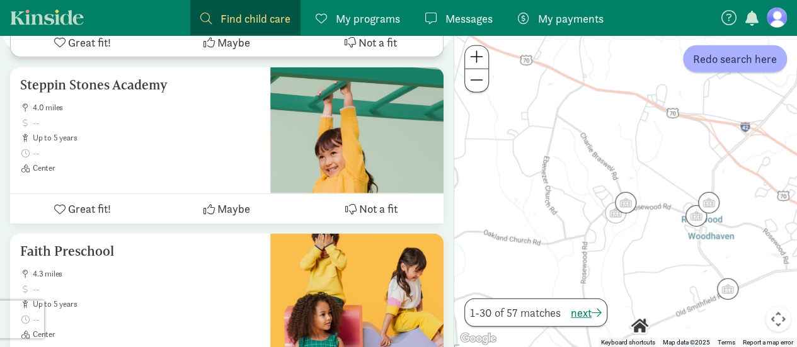
drag, startPoint x: 568, startPoint y: 234, endPoint x: 648, endPoint y: 297, distance: 101.4
click at [648, 297] on div at bounding box center [625, 191] width 343 height 312
click at [585, 314] on span "next" at bounding box center [586, 312] width 31 height 17
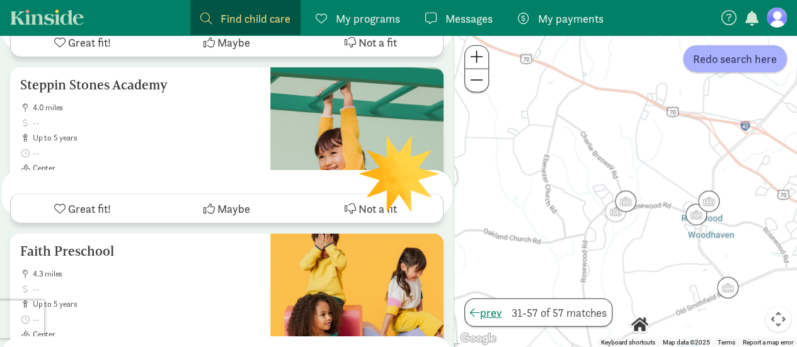
scroll to position [0, 0]
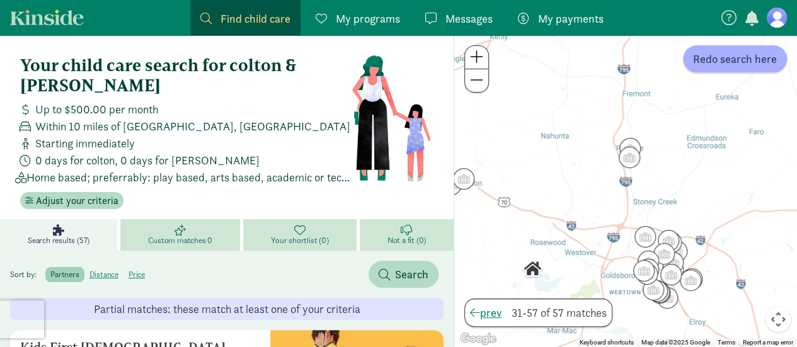
drag, startPoint x: 654, startPoint y: 188, endPoint x: 597, endPoint y: 271, distance: 100.2
click at [597, 271] on div at bounding box center [625, 191] width 343 height 312
click at [480, 61] on span at bounding box center [476, 56] width 13 height 15
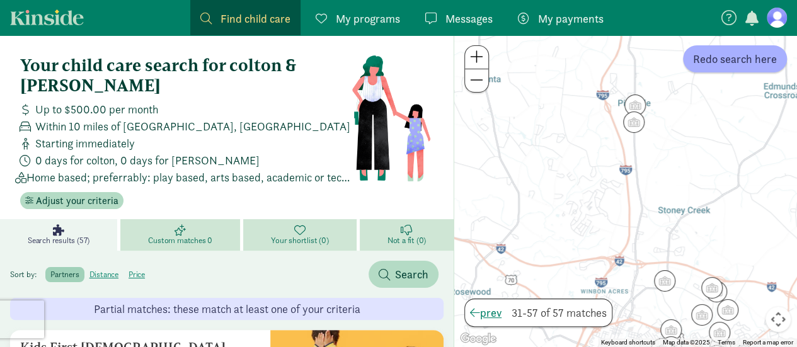
click at [480, 61] on span at bounding box center [476, 56] width 13 height 15
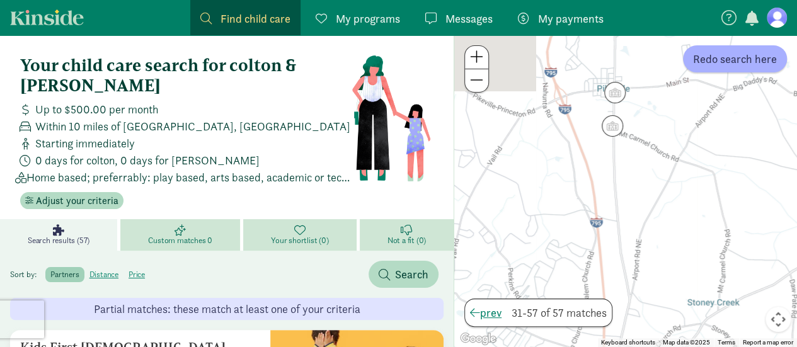
drag, startPoint x: 673, startPoint y: 86, endPoint x: 640, endPoint y: 171, distance: 91.2
click at [640, 171] on div at bounding box center [625, 191] width 343 height 312
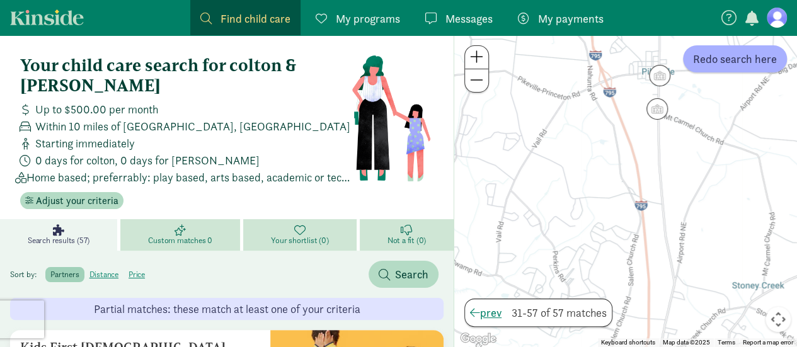
drag, startPoint x: 650, startPoint y: 109, endPoint x: 694, endPoint y: 92, distance: 47.3
click at [694, 92] on div at bounding box center [625, 191] width 343 height 312
click at [478, 81] on span at bounding box center [476, 79] width 13 height 15
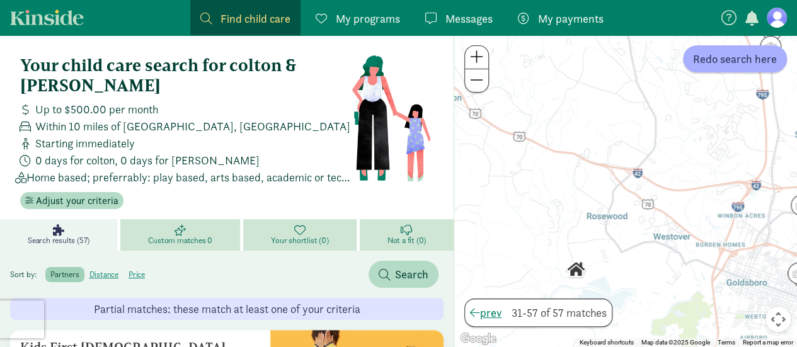
drag, startPoint x: 555, startPoint y: 196, endPoint x: 684, endPoint y: 89, distance: 167.9
click at [684, 89] on div at bounding box center [625, 191] width 343 height 312
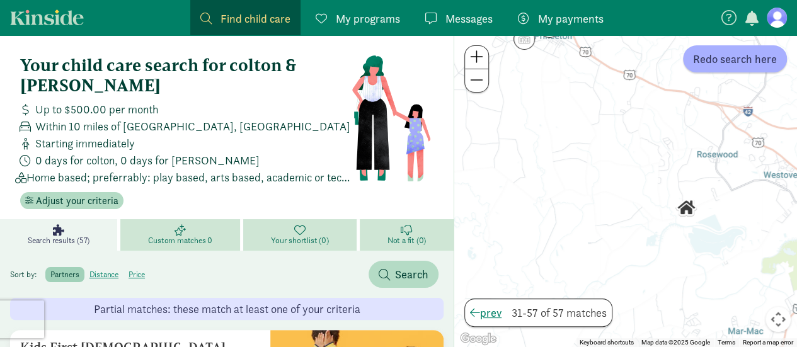
drag, startPoint x: 590, startPoint y: 205, endPoint x: 700, endPoint y: 141, distance: 127.6
click at [700, 141] on div at bounding box center [625, 191] width 343 height 312
click at [439, 160] on div "Your child care search for colton & jonathan Up to $500.00 per month Within 10 …" at bounding box center [227, 132] width 434 height 174
click at [475, 56] on span at bounding box center [476, 56] width 13 height 15
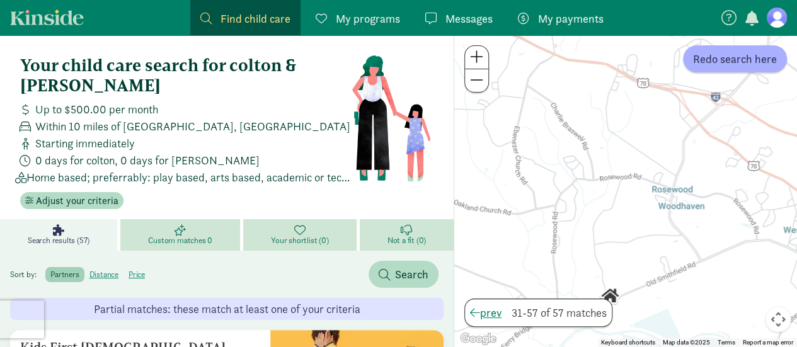
drag, startPoint x: 763, startPoint y: 139, endPoint x: 629, endPoint y: 214, distance: 153.8
click at [629, 214] on div at bounding box center [625, 191] width 343 height 312
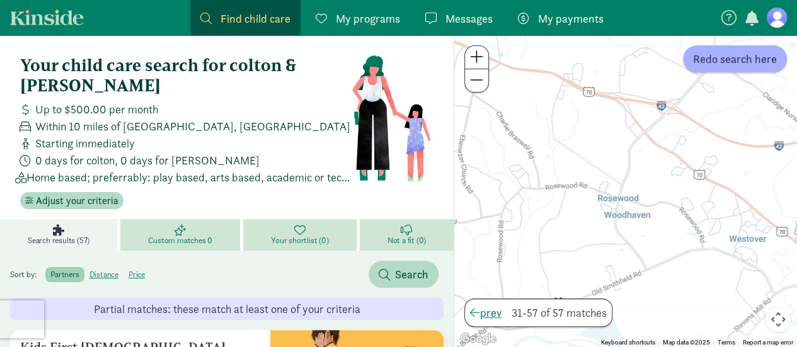
drag, startPoint x: 740, startPoint y: 187, endPoint x: 685, endPoint y: 196, distance: 55.5
click at [685, 196] on div at bounding box center [625, 191] width 343 height 312
drag, startPoint x: 407, startPoint y: 100, endPoint x: 447, endPoint y: 202, distance: 110.1
click at [447, 202] on div "Your child care search for colton & jonathan Up to $500.00 per month Within 10 …" at bounding box center [227, 127] width 454 height 184
